Goal: Task Accomplishment & Management: Use online tool/utility

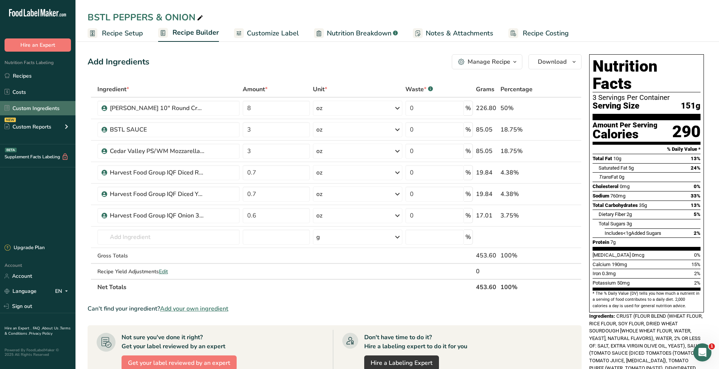
click at [26, 107] on link "Custom Ingredients" at bounding box center [37, 108] width 75 height 14
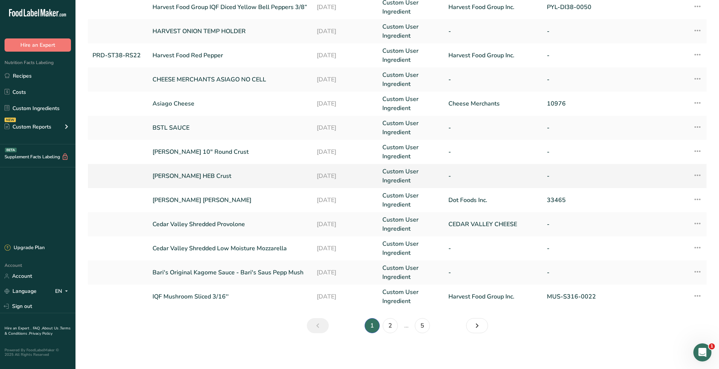
scroll to position [122, 0]
click at [391, 327] on link "2" at bounding box center [390, 325] width 15 height 15
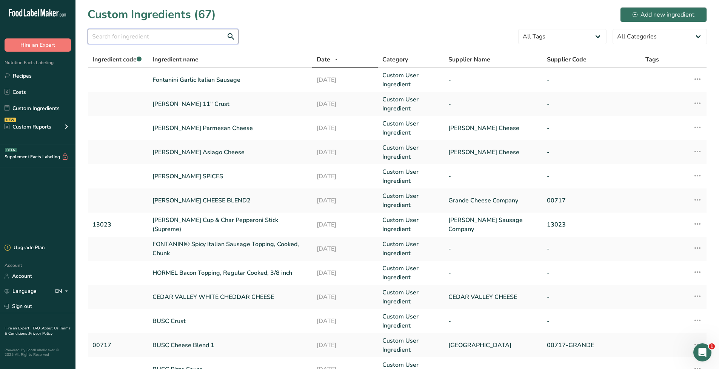
click at [131, 35] on input "text" at bounding box center [163, 36] width 151 height 15
type input "bari"
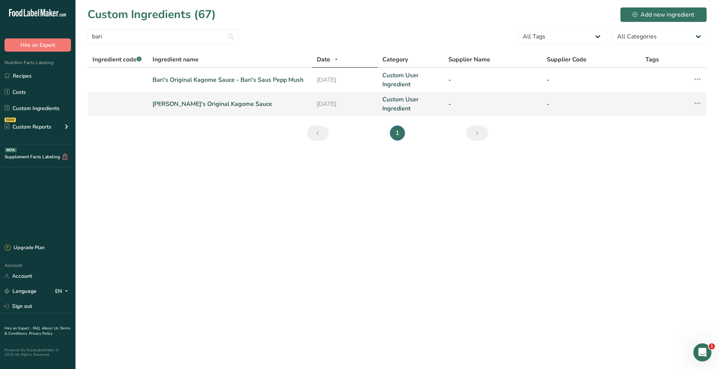
click at [222, 104] on link "[PERSON_NAME]'s Original Kagome Sauce" at bounding box center [229, 104] width 155 height 9
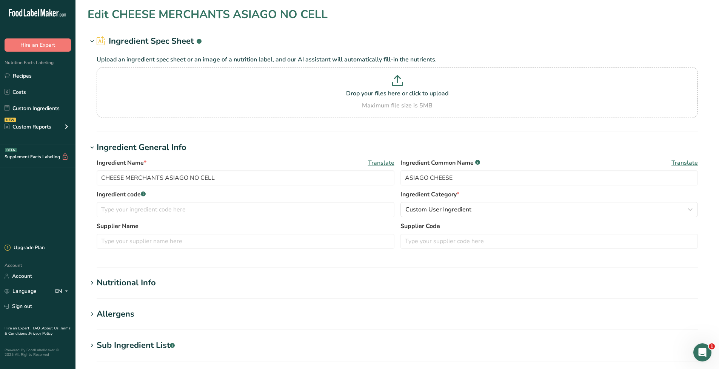
type input "[PERSON_NAME]'s Original Kagome Sauce"
type input "TOMATO SAUCE"
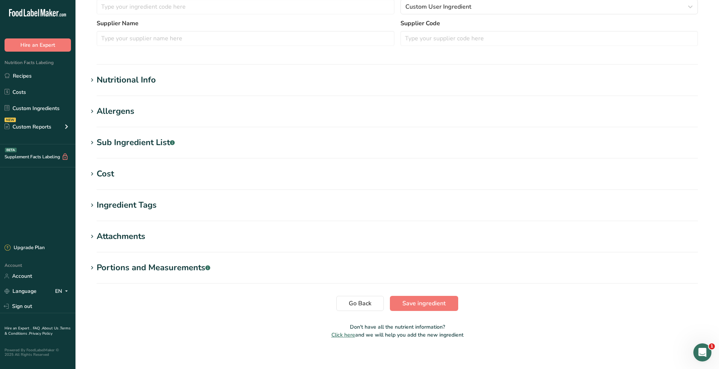
scroll to position [209, 0]
